Goal: Browse casually: Explore the website without a specific task or goal

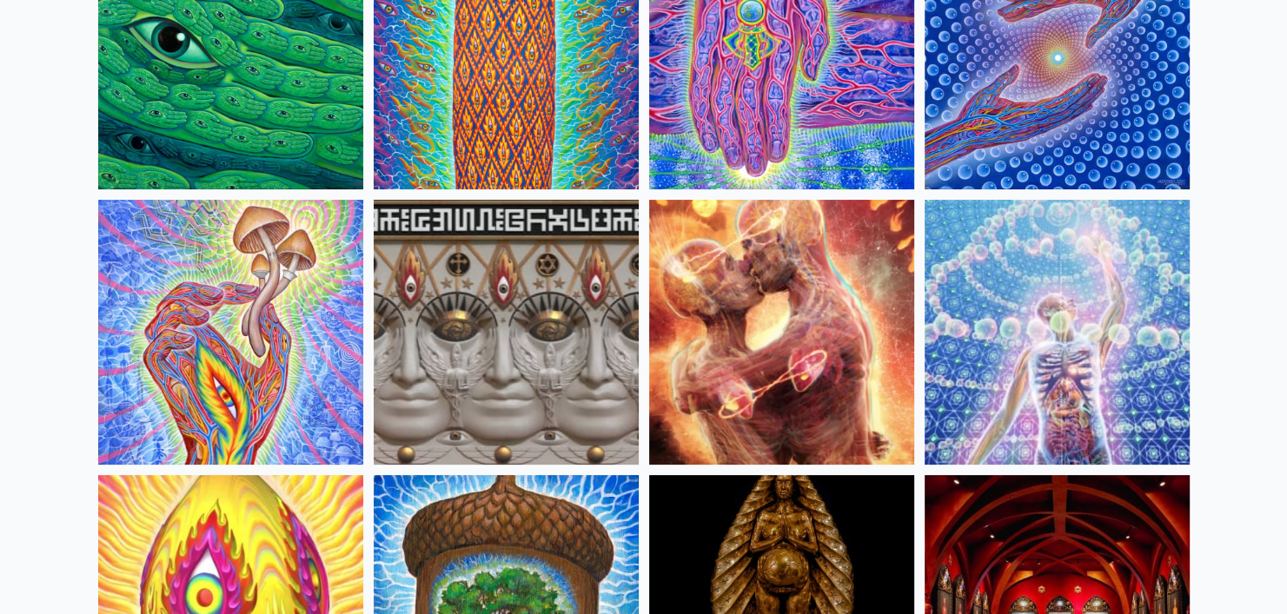
scroll to position [372, 0]
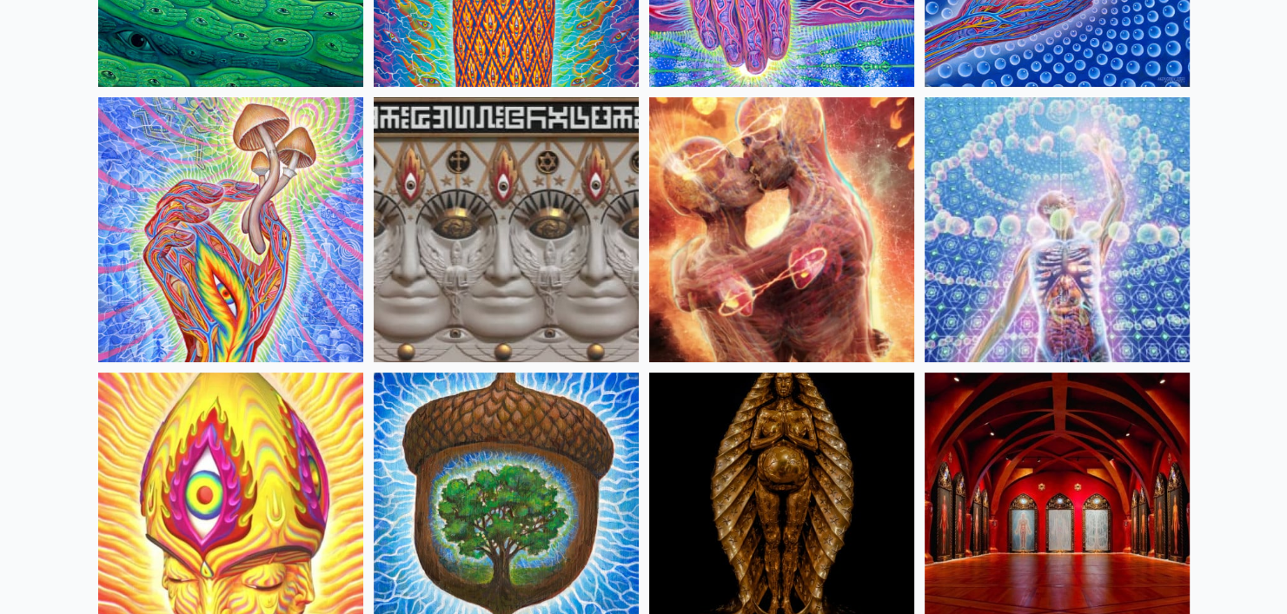
click at [253, 269] on img at bounding box center [230, 229] width 265 height 265
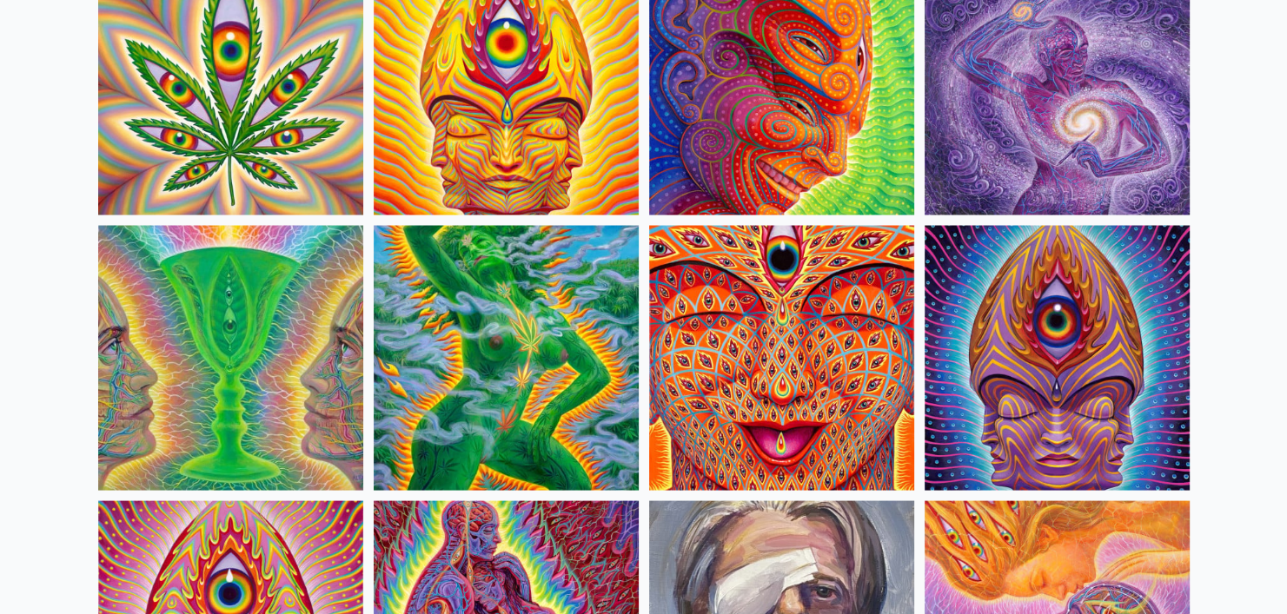
scroll to position [3272, 0]
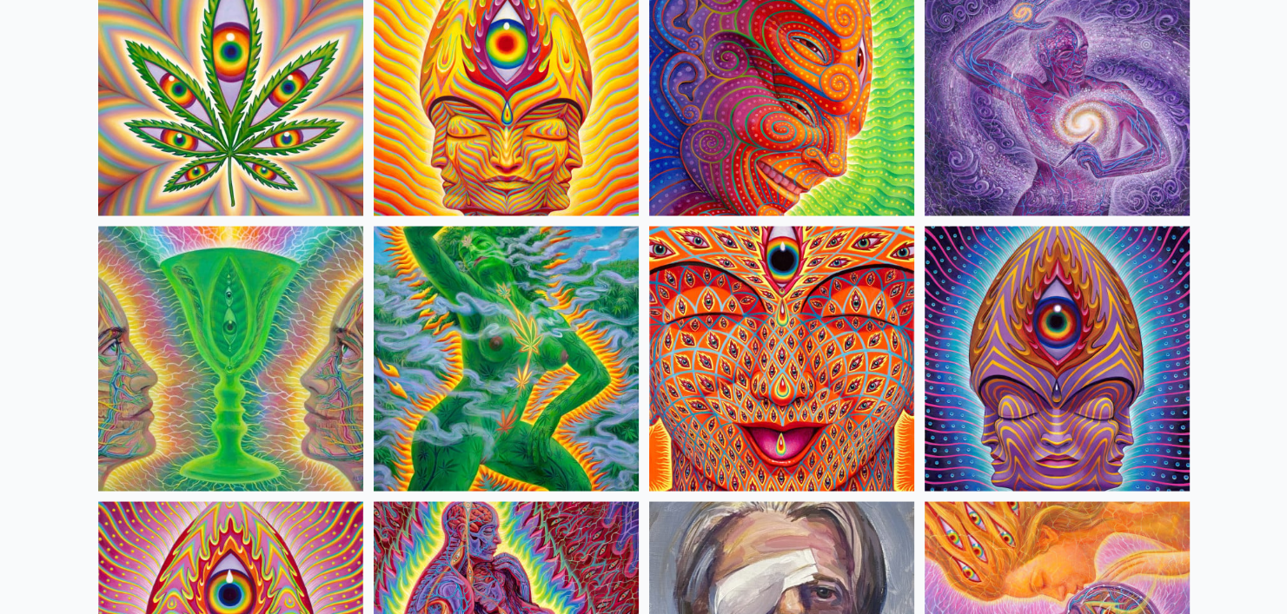
click at [281, 136] on img at bounding box center [230, 83] width 265 height 265
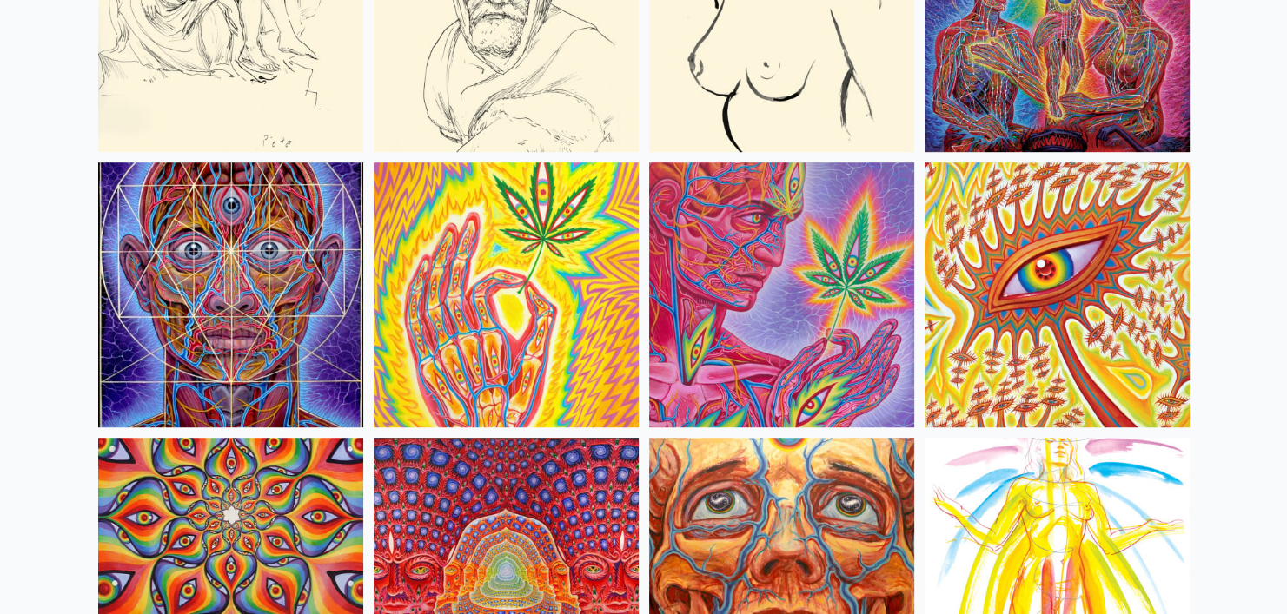
scroll to position [7481, 0]
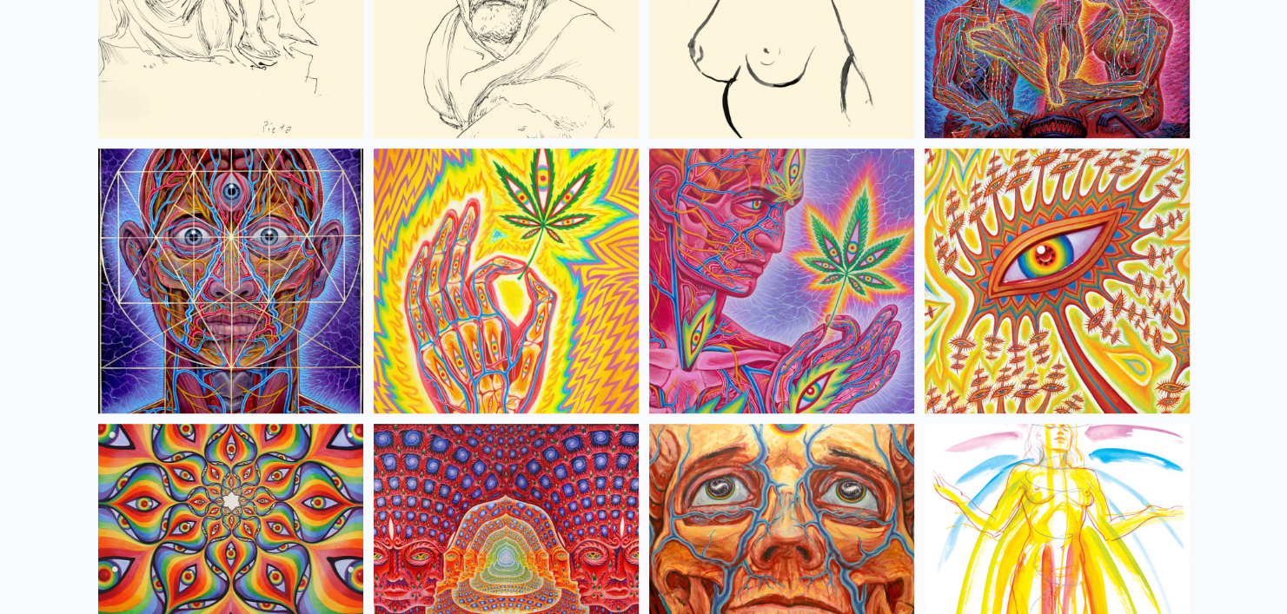
click at [778, 246] on img at bounding box center [781, 281] width 265 height 265
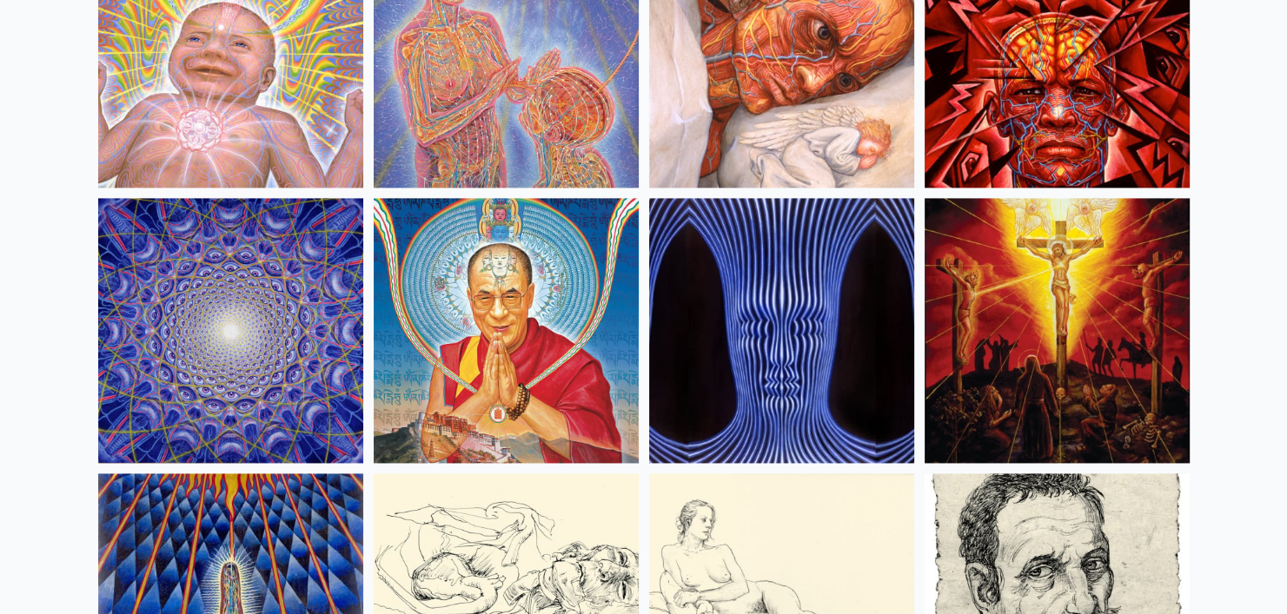
scroll to position [15141, 0]
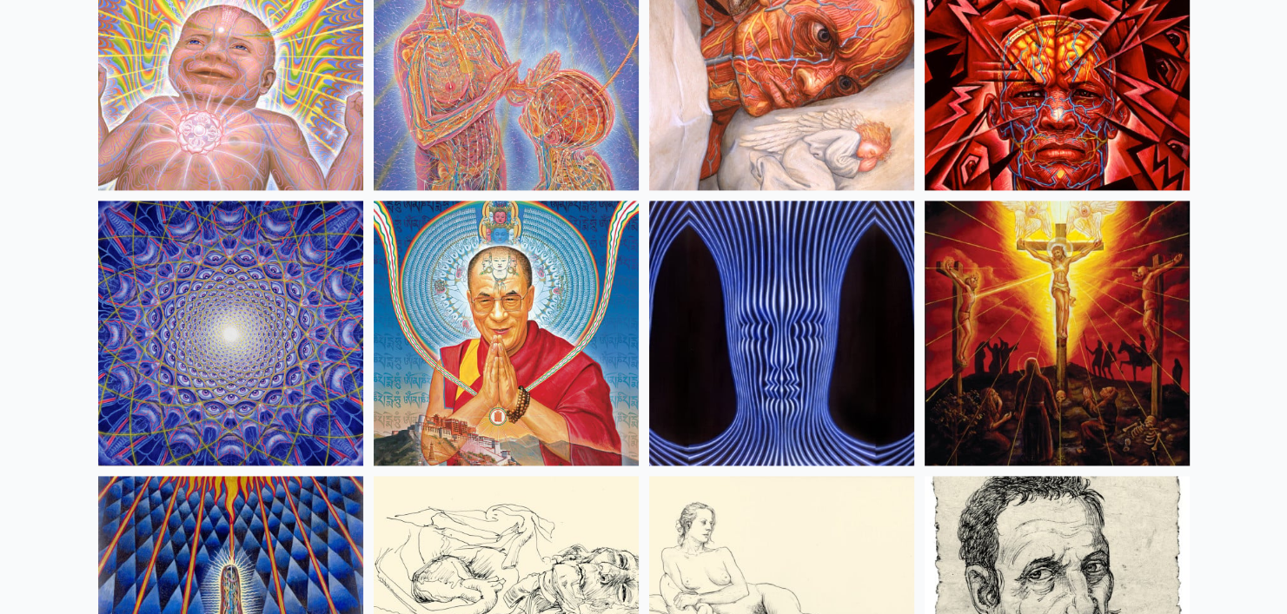
click at [1036, 319] on img at bounding box center [1056, 333] width 265 height 265
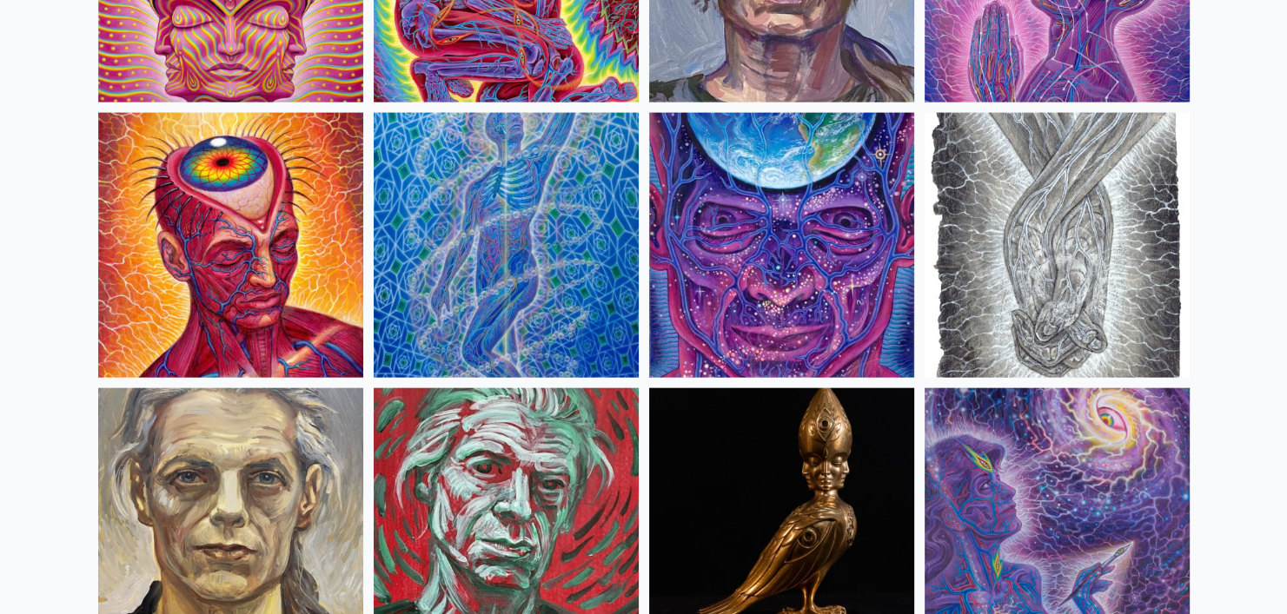
scroll to position [3937, 0]
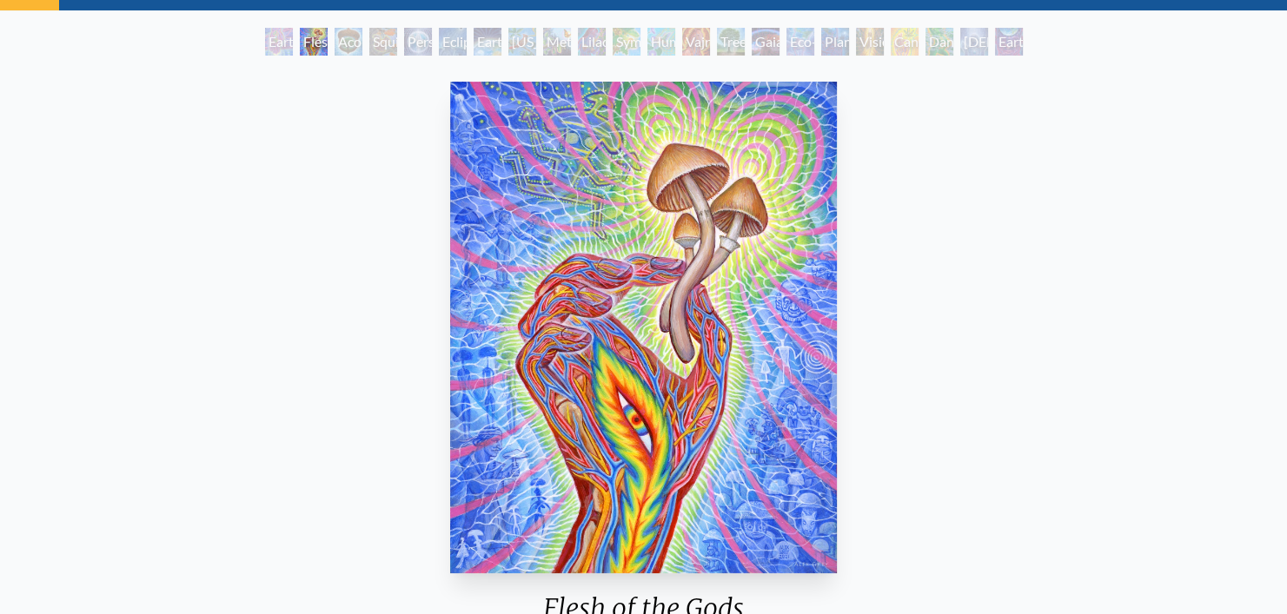
scroll to position [83, 0]
